Goal: Transaction & Acquisition: Purchase product/service

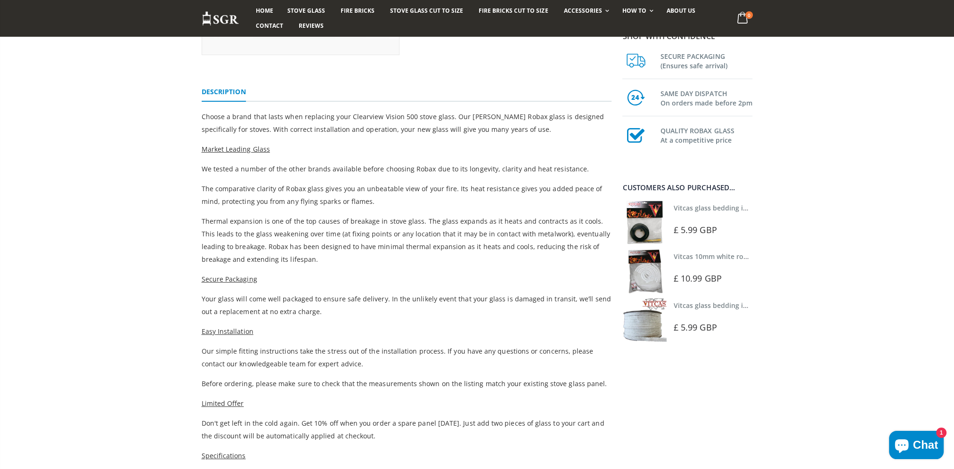
scroll to position [147, 0]
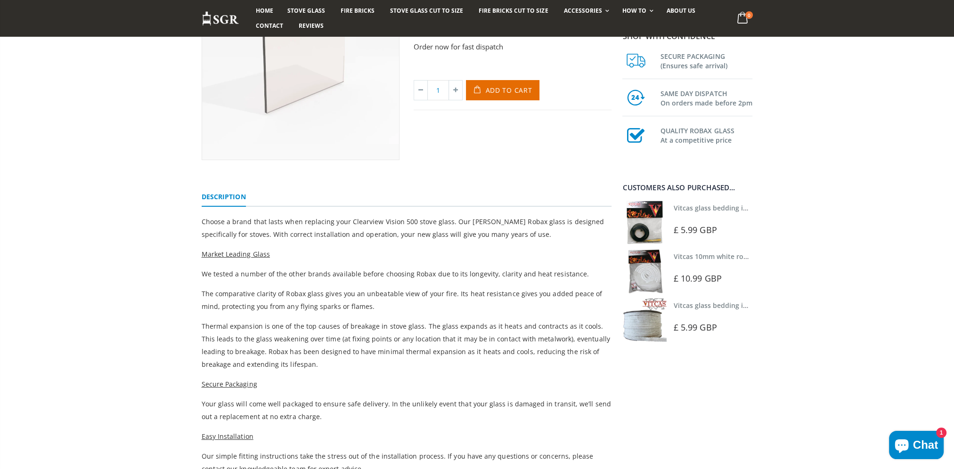
click at [644, 282] on img at bounding box center [644, 271] width 44 height 44
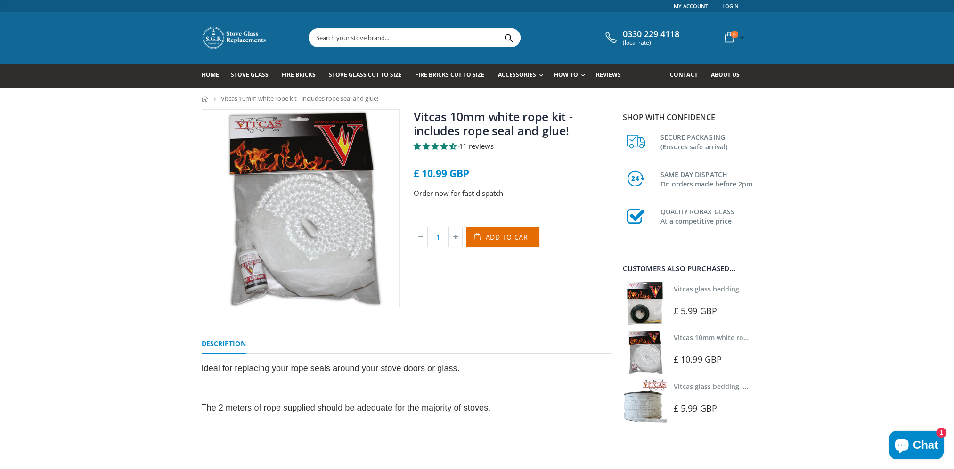
click at [638, 404] on img at bounding box center [645, 401] width 44 height 44
click at [685, 395] on div at bounding box center [713, 396] width 81 height 7
click at [647, 406] on img at bounding box center [645, 401] width 44 height 44
